Goal: Transaction & Acquisition: Subscribe to service/newsletter

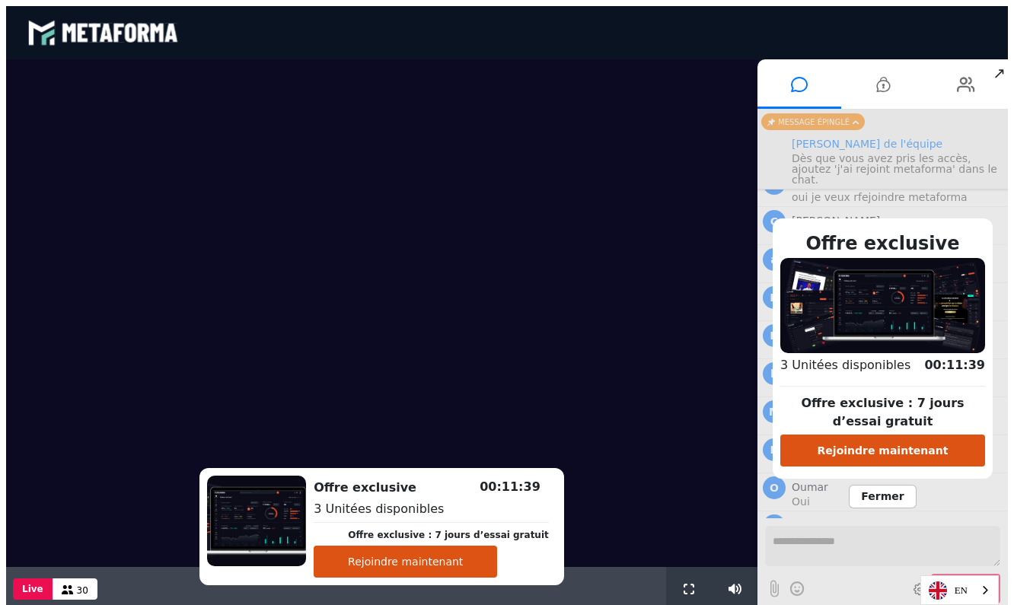
scroll to position [1097, 0]
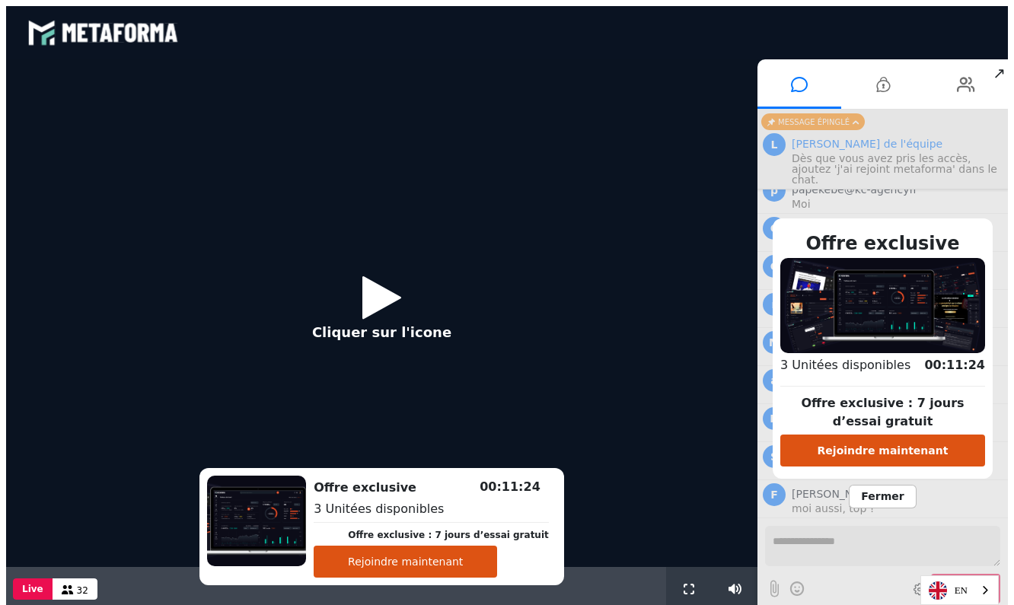
click at [379, 300] on icon at bounding box center [381, 297] width 39 height 49
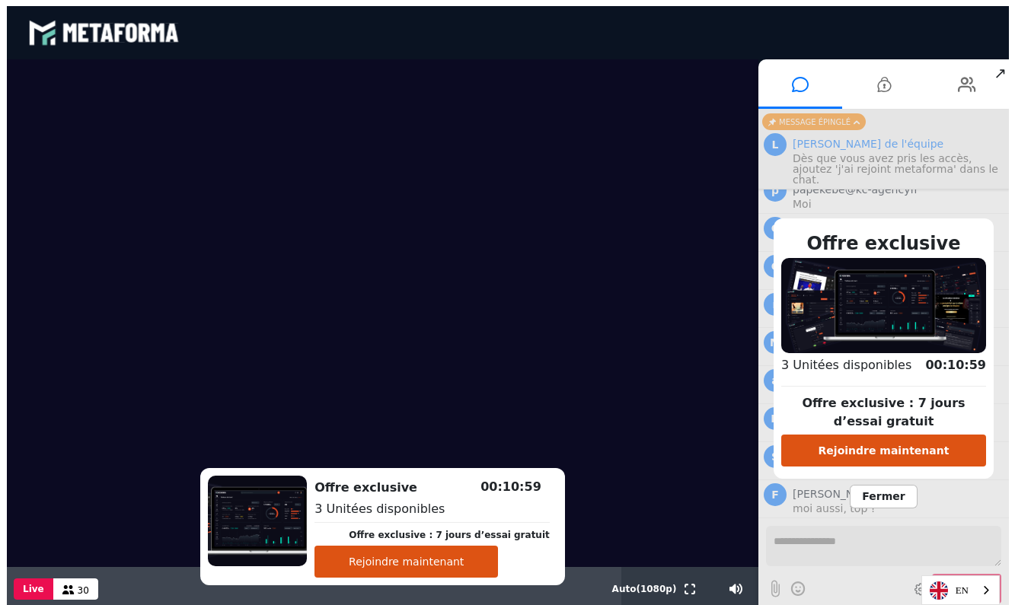
scroll to position [1134, 0]
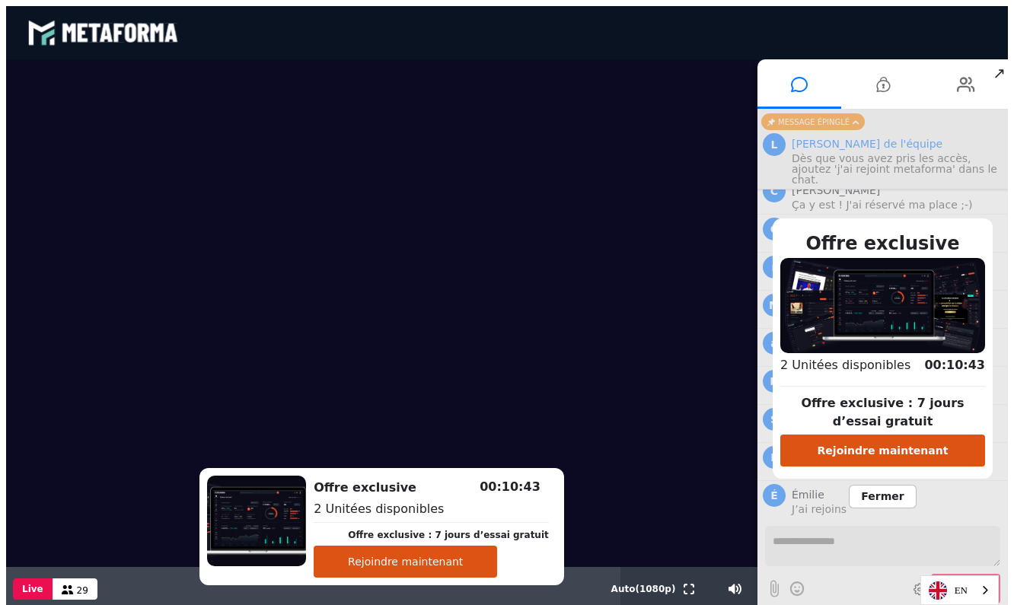
click at [882, 453] on button "Rejoindre maintenant" at bounding box center [882, 451] width 205 height 32
click at [905, 495] on span "Fermer" at bounding box center [882, 497] width 67 height 24
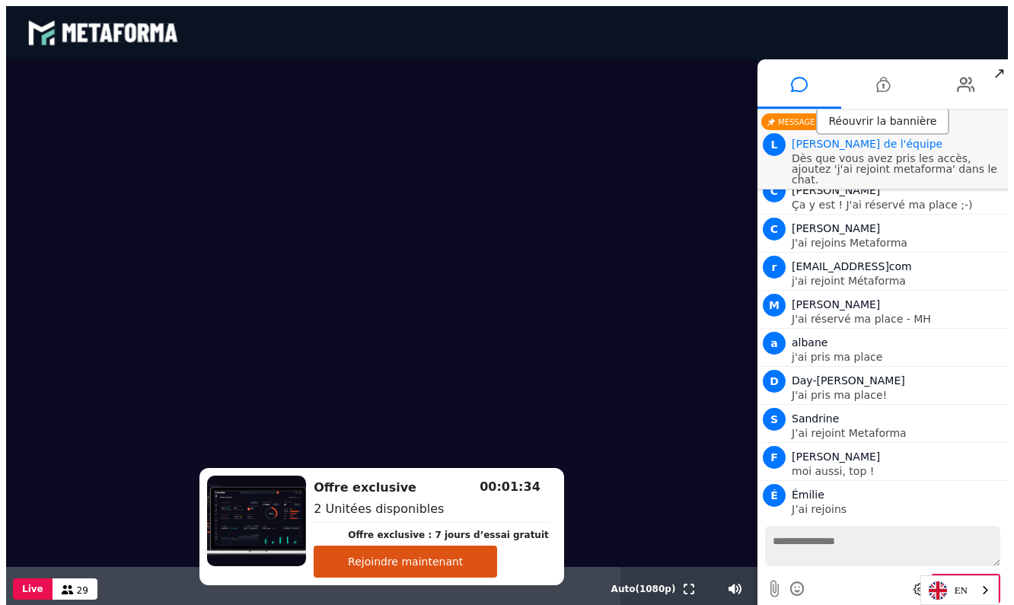
click at [861, 553] on textarea at bounding box center [882, 546] width 235 height 40
click at [933, 553] on textarea "**********" at bounding box center [882, 546] width 235 height 40
type textarea "**********"
click at [429, 562] on button "Rejoindre maintenant" at bounding box center [405, 562] width 183 height 32
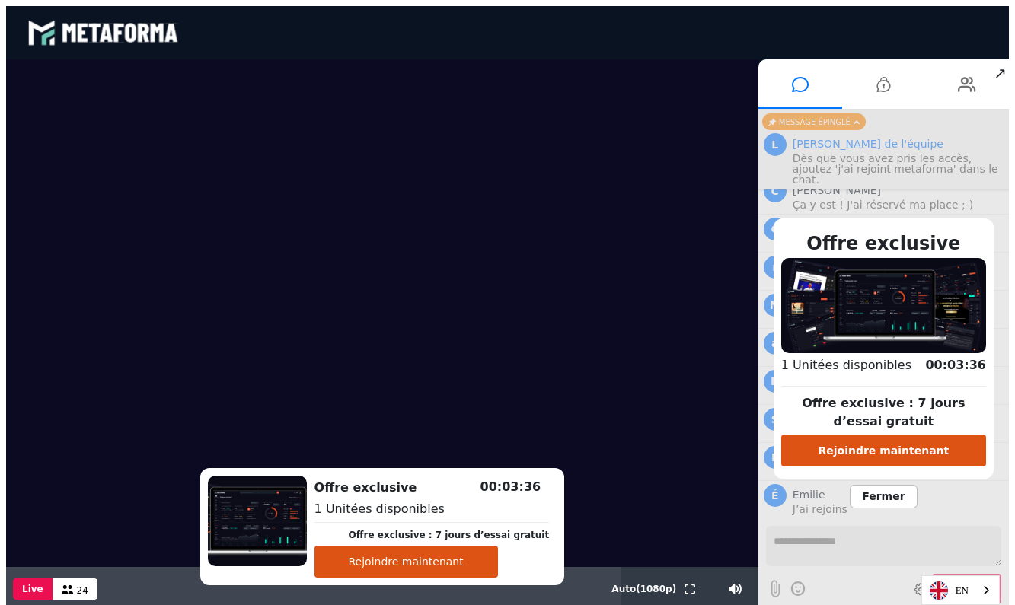
scroll to position [1172, 0]
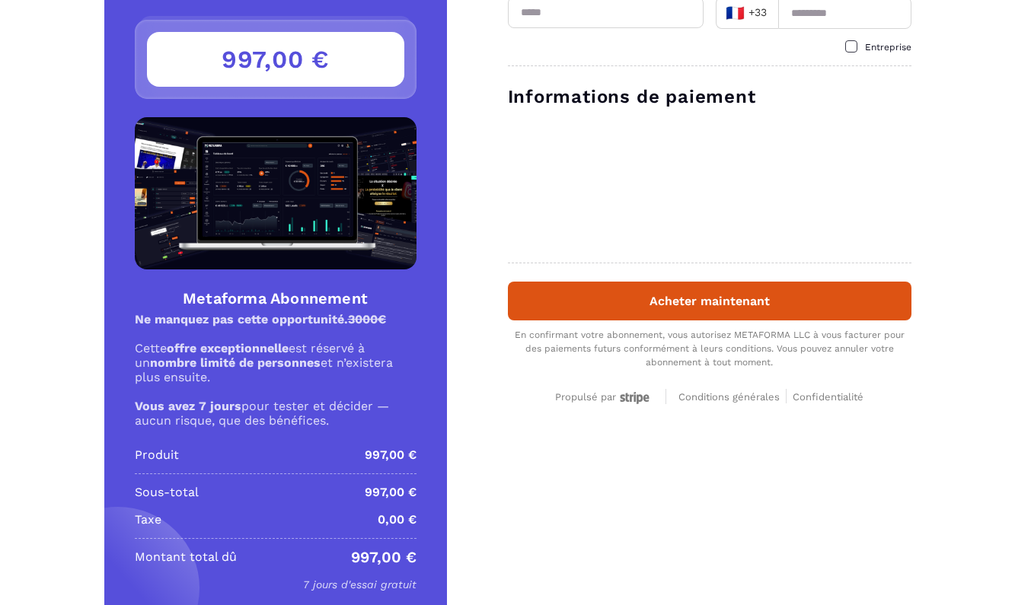
scroll to position [120, 0]
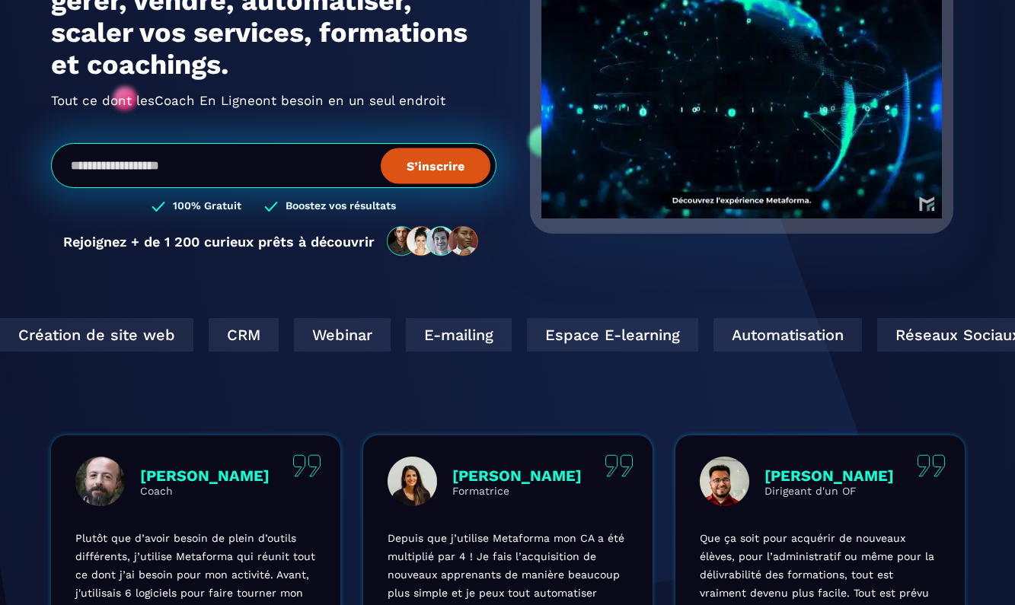
scroll to position [215, 0]
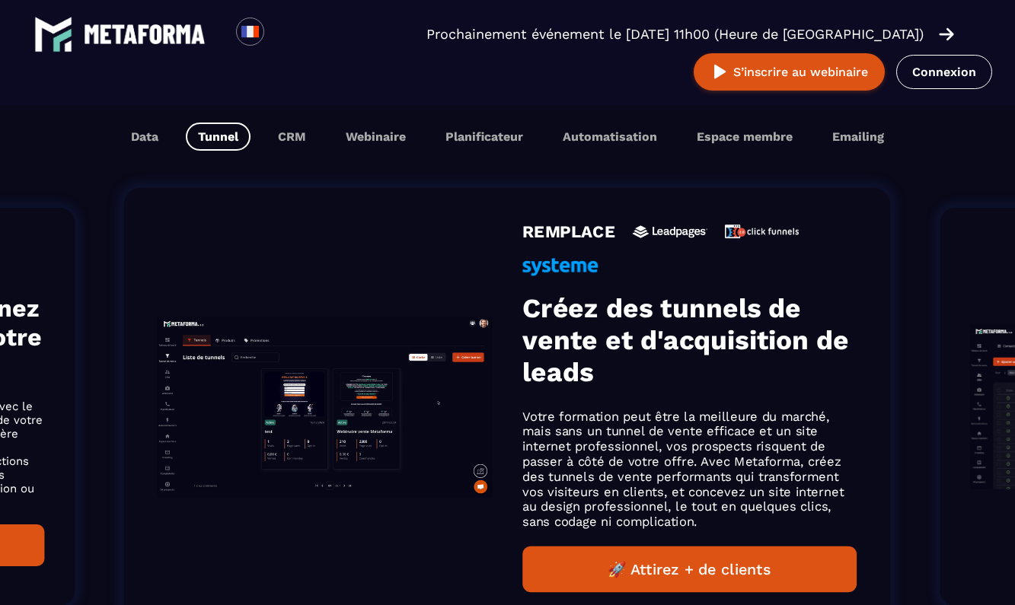
scroll to position [959, 0]
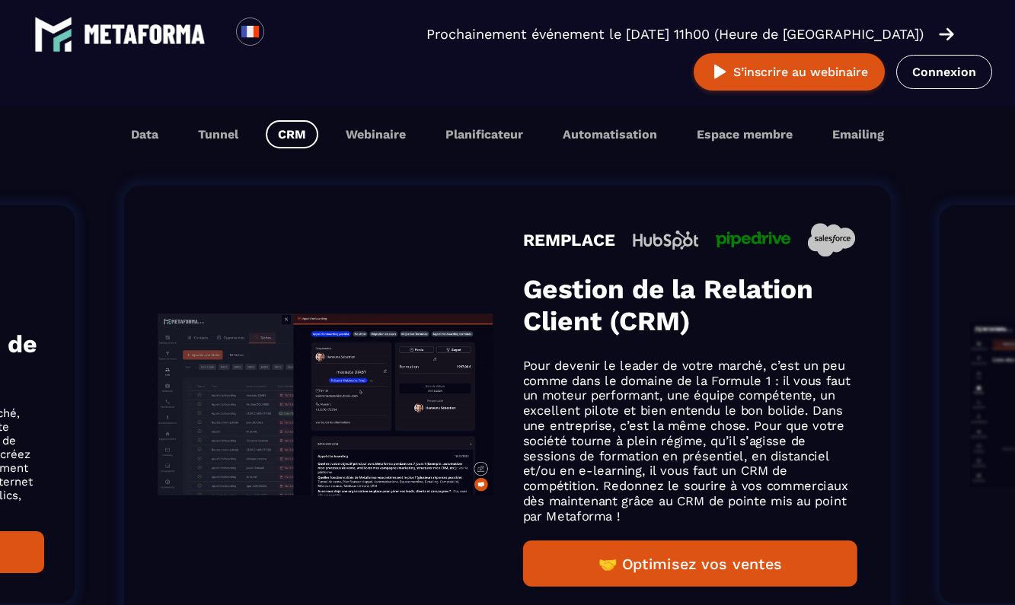
click at [287, 126] on button "CRM" at bounding box center [292, 134] width 53 height 28
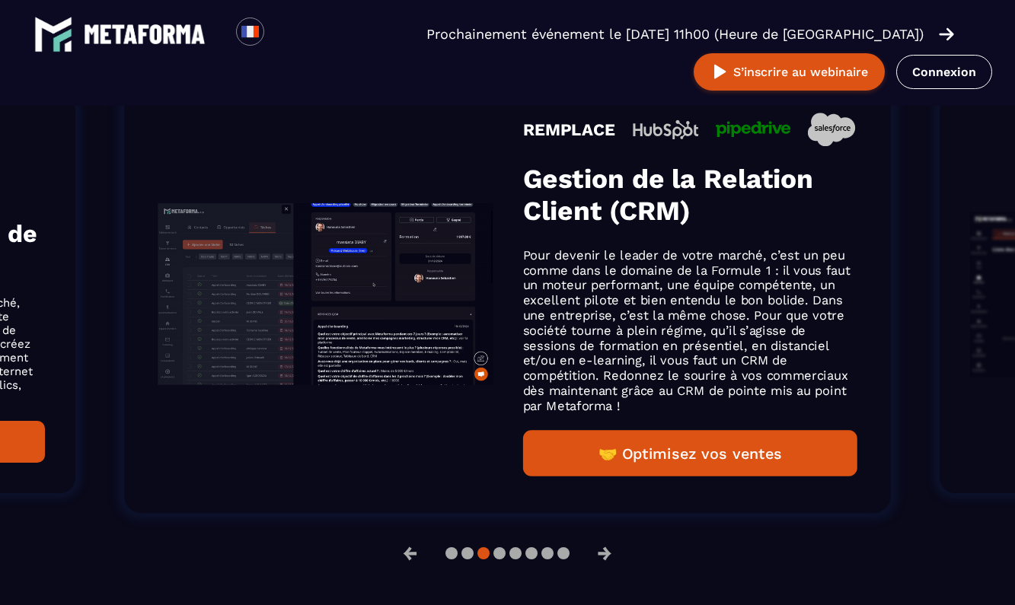
scroll to position [1101, 0]
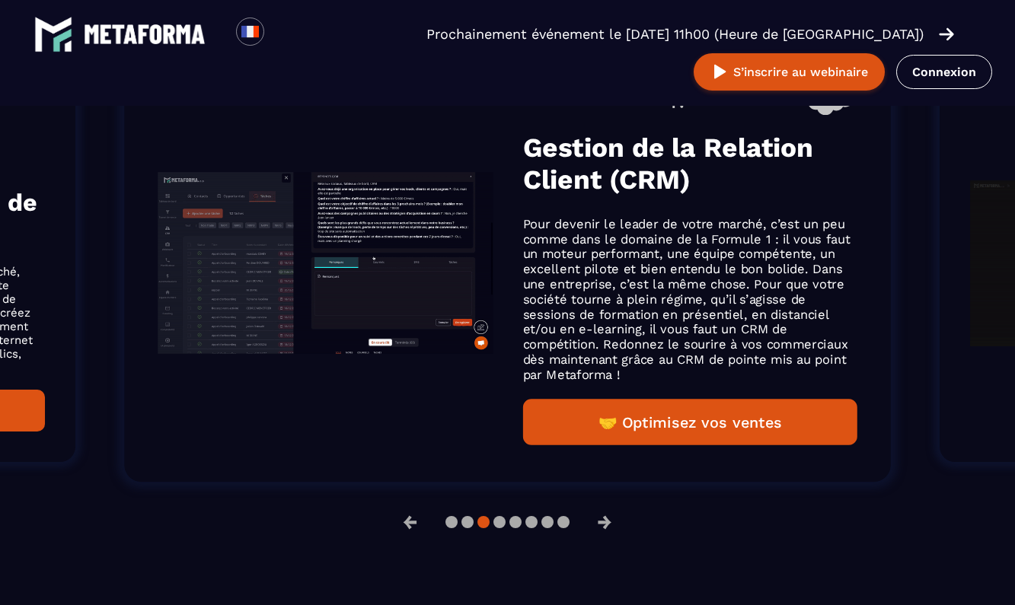
click at [643, 445] on button "🤝 Optimisez vos ventes" at bounding box center [689, 422] width 335 height 46
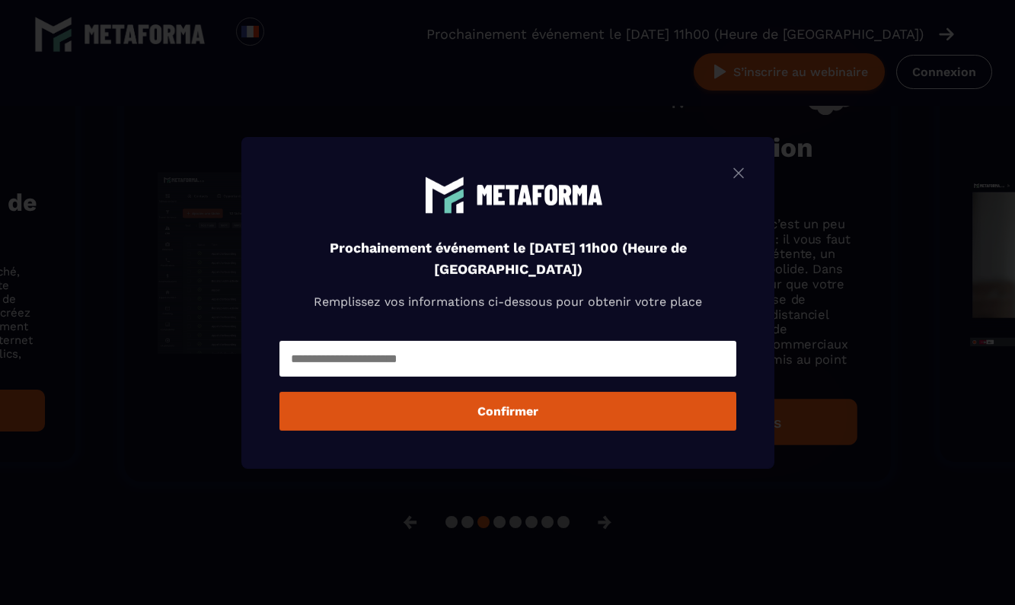
click at [734, 171] on img "Modal window" at bounding box center [738, 172] width 18 height 19
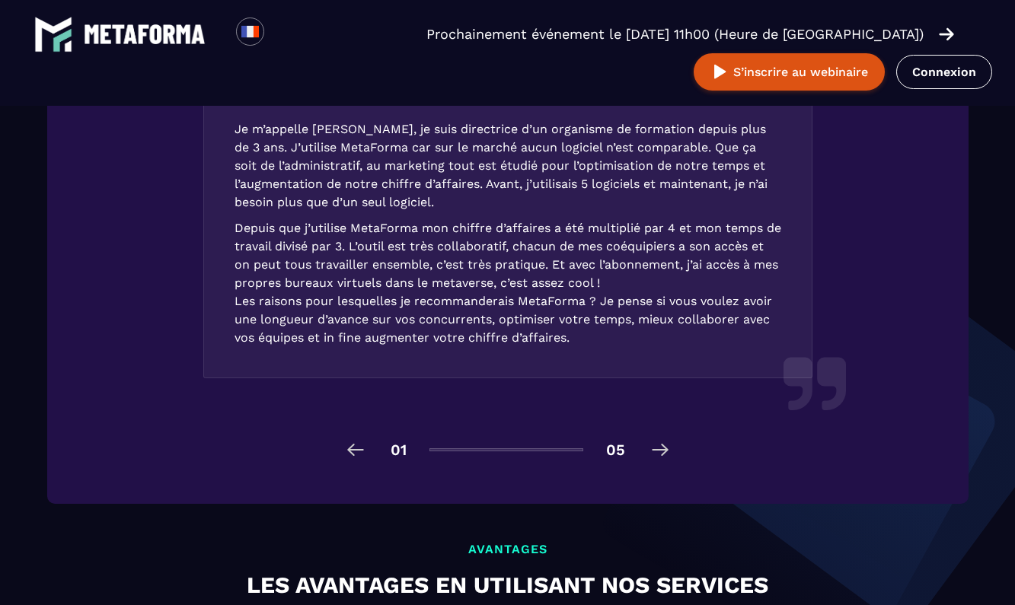
scroll to position [2340, 0]
click at [664, 450] on img at bounding box center [660, 449] width 24 height 24
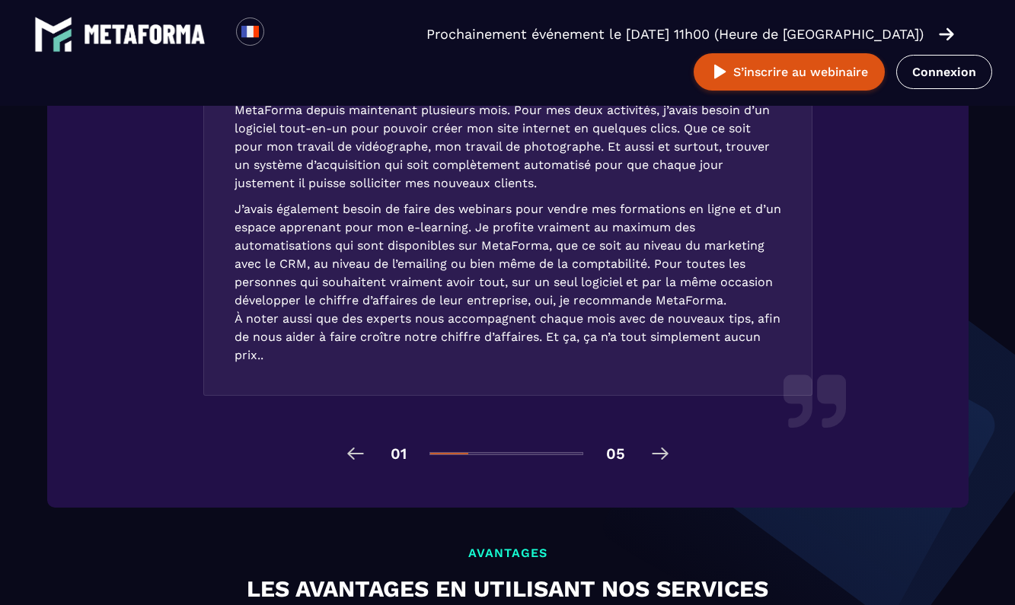
scroll to position [2334, 0]
